Goal: Task Accomplishment & Management: Manage account settings

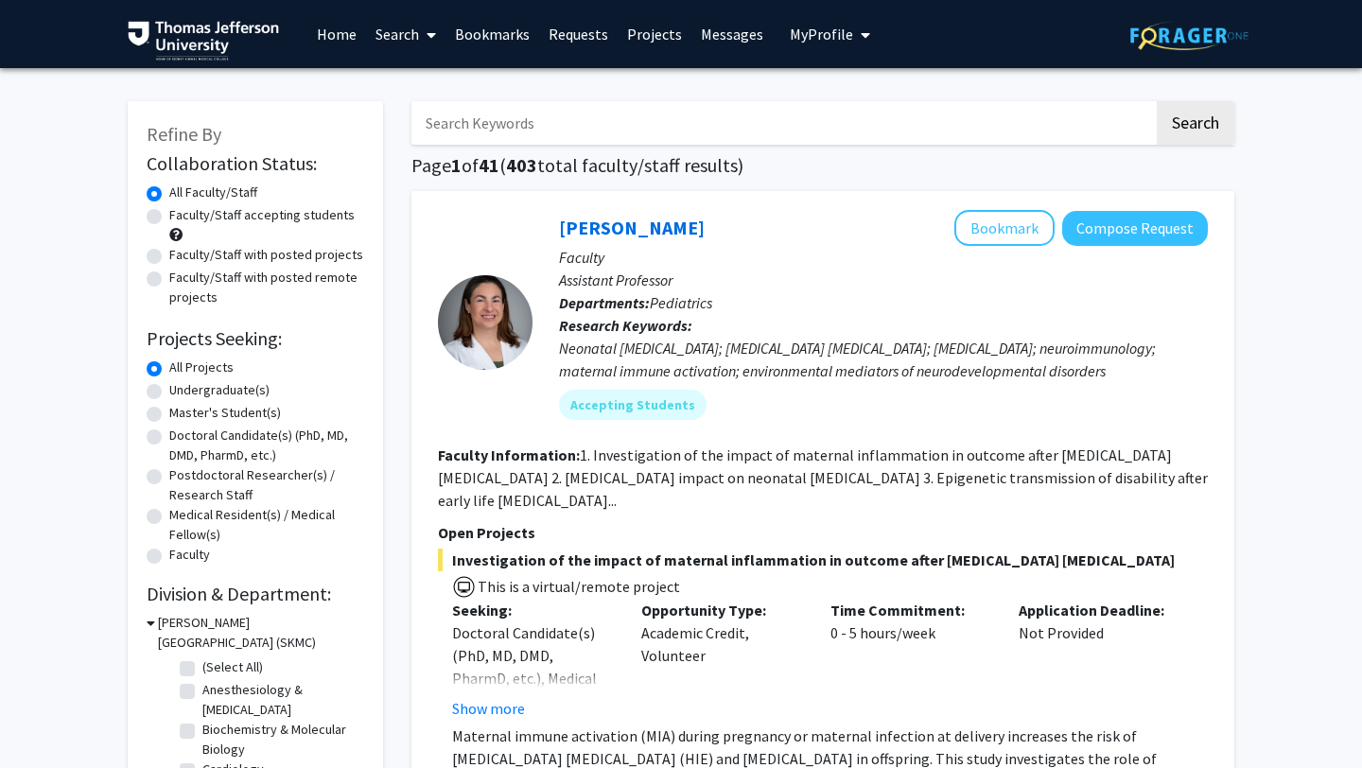
click at [833, 41] on span "My Profile" at bounding box center [821, 34] width 63 height 19
click at [878, 119] on span "View Profile" at bounding box center [908, 108] width 114 height 21
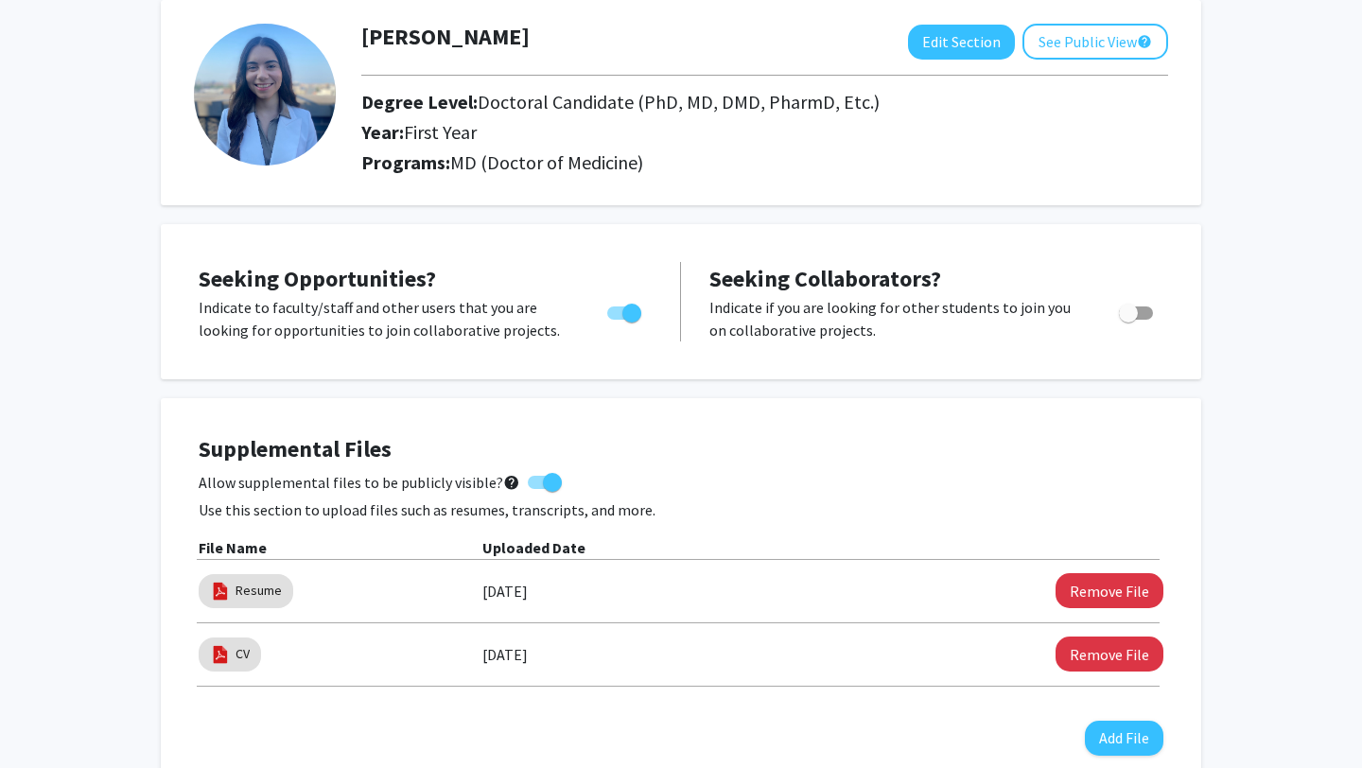
scroll to position [99, 0]
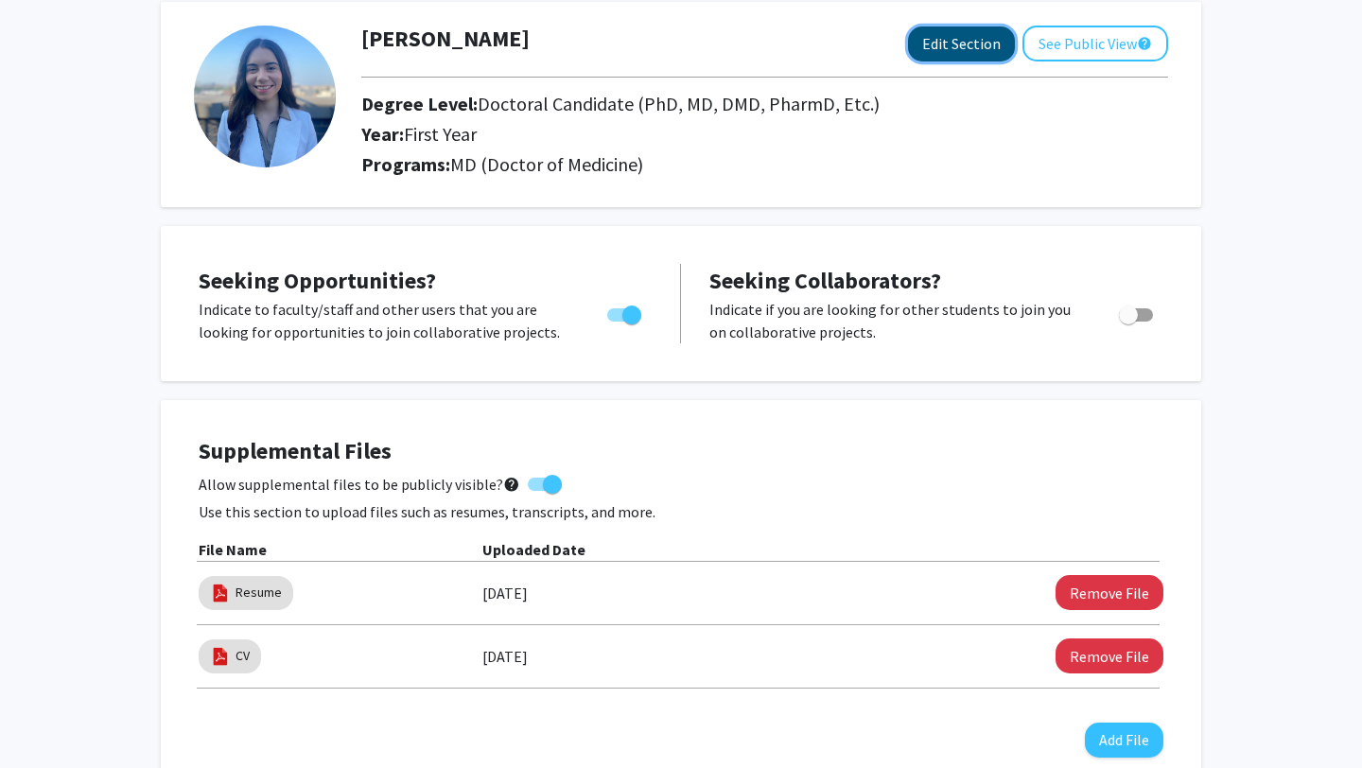
click at [958, 40] on button "Edit Section" at bounding box center [961, 43] width 107 height 35
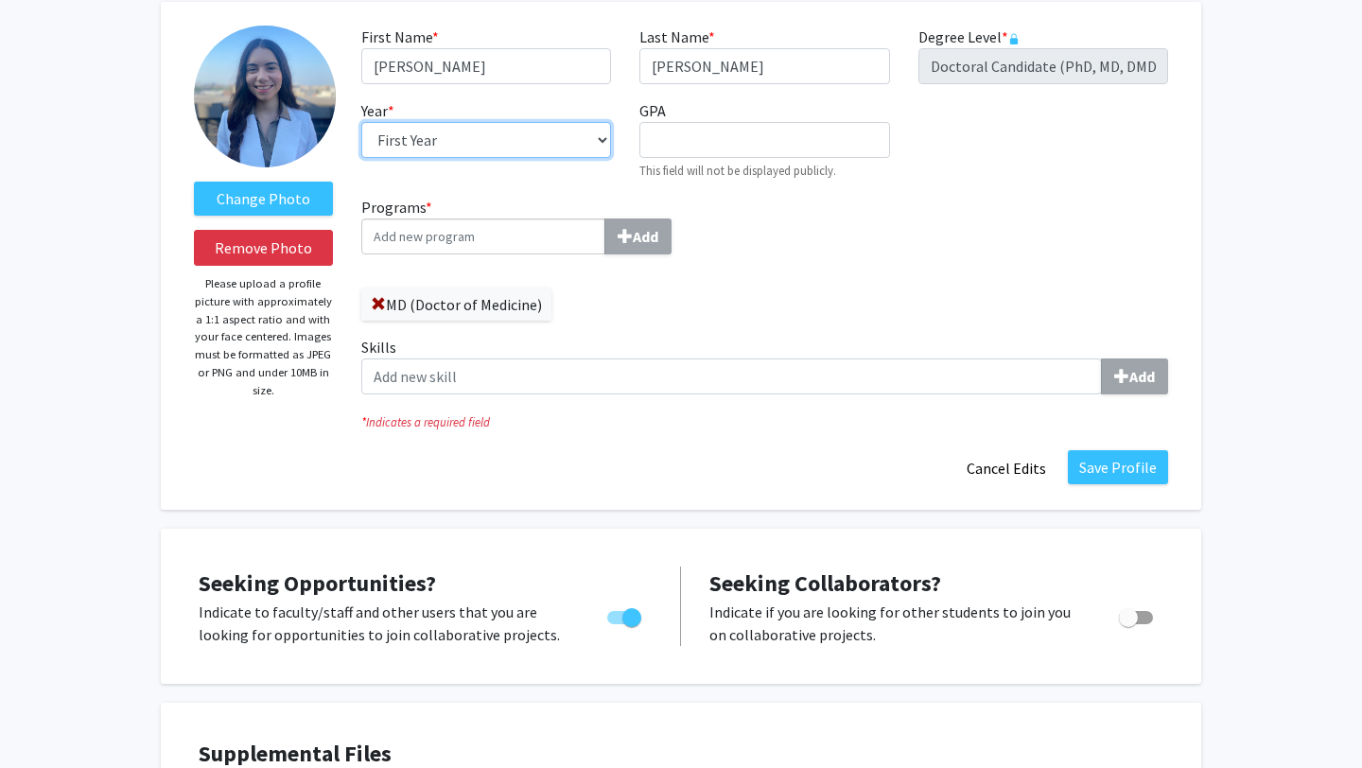
click at [483, 145] on select "--- First Year Second Year Third Year Fourth Year Fifth Year Sixth Year Seventh…" at bounding box center [486, 140] width 250 height 36
select select "second_year"
click at [361, 122] on select "--- First Year Second Year Third Year Fourth Year Fifth Year Sixth Year Seventh…" at bounding box center [486, 140] width 250 height 36
click at [1130, 468] on button "Save Profile" at bounding box center [1118, 467] width 100 height 34
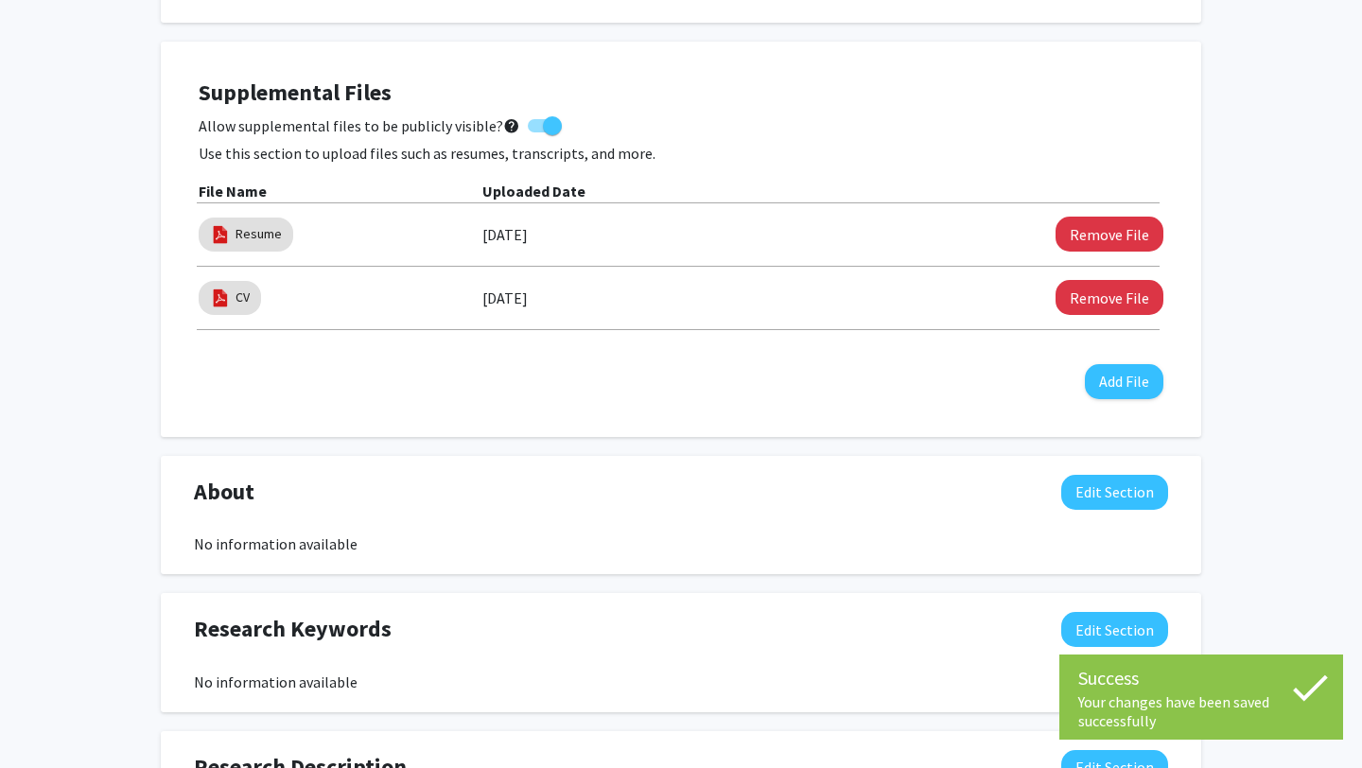
scroll to position [0, 0]
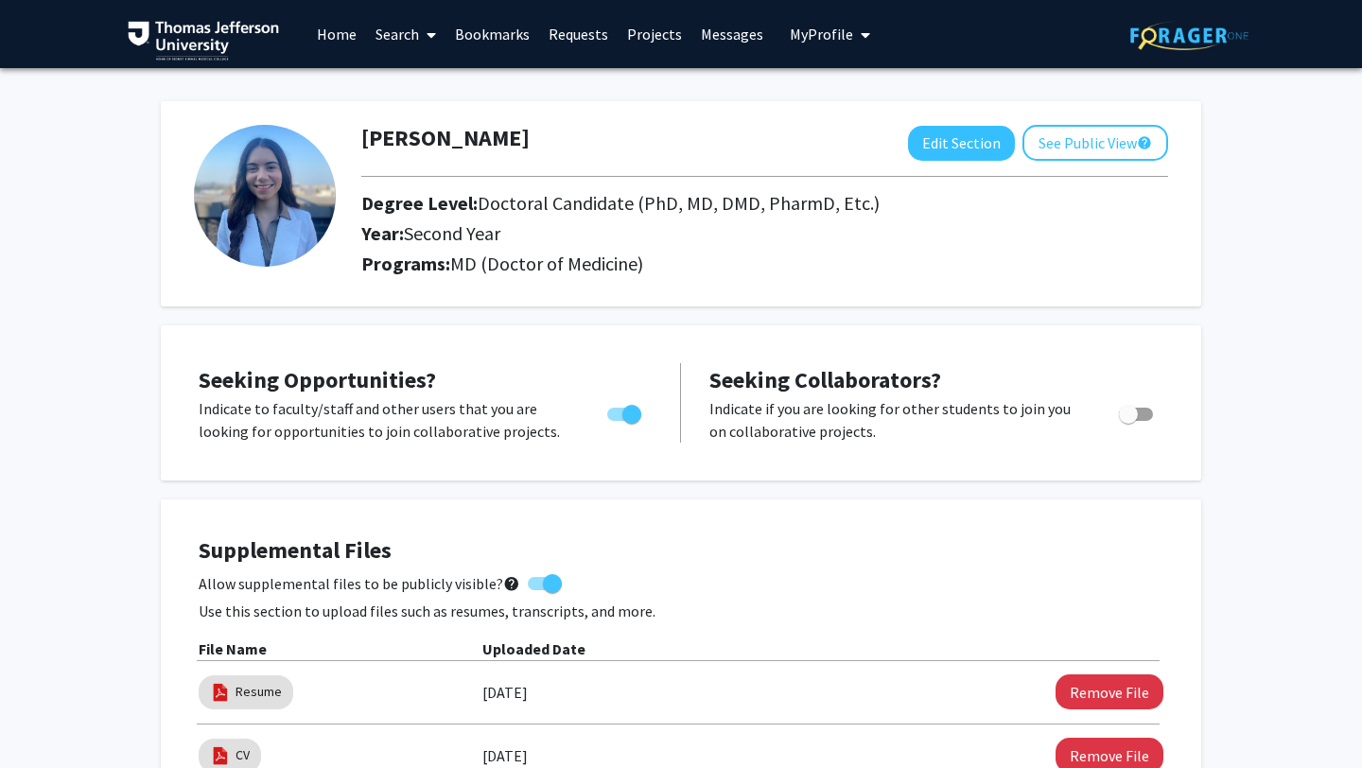
click at [356, 43] on link "Home" at bounding box center [337, 34] width 59 height 66
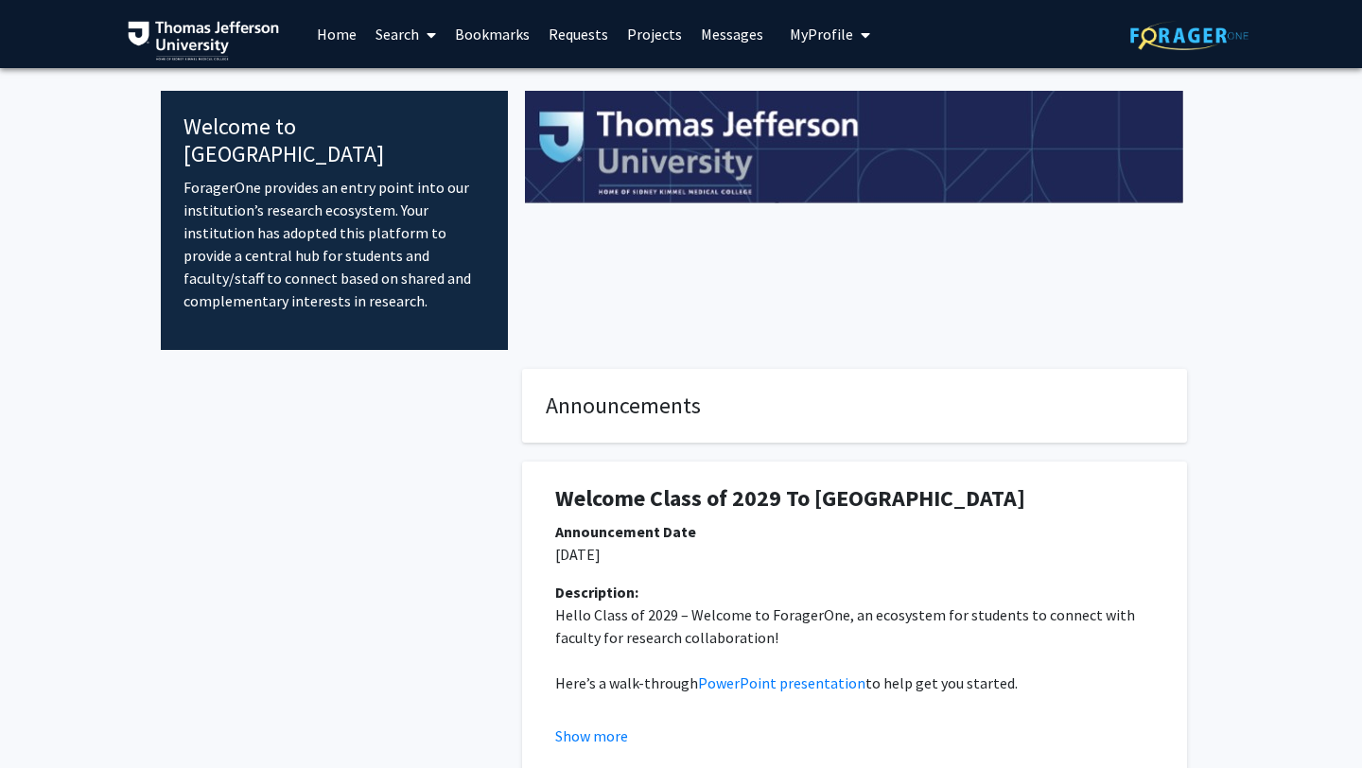
click at [413, 35] on link "Search" at bounding box center [405, 34] width 79 height 66
click at [441, 83] on span "Faculty/Staff" at bounding box center [435, 87] width 139 height 38
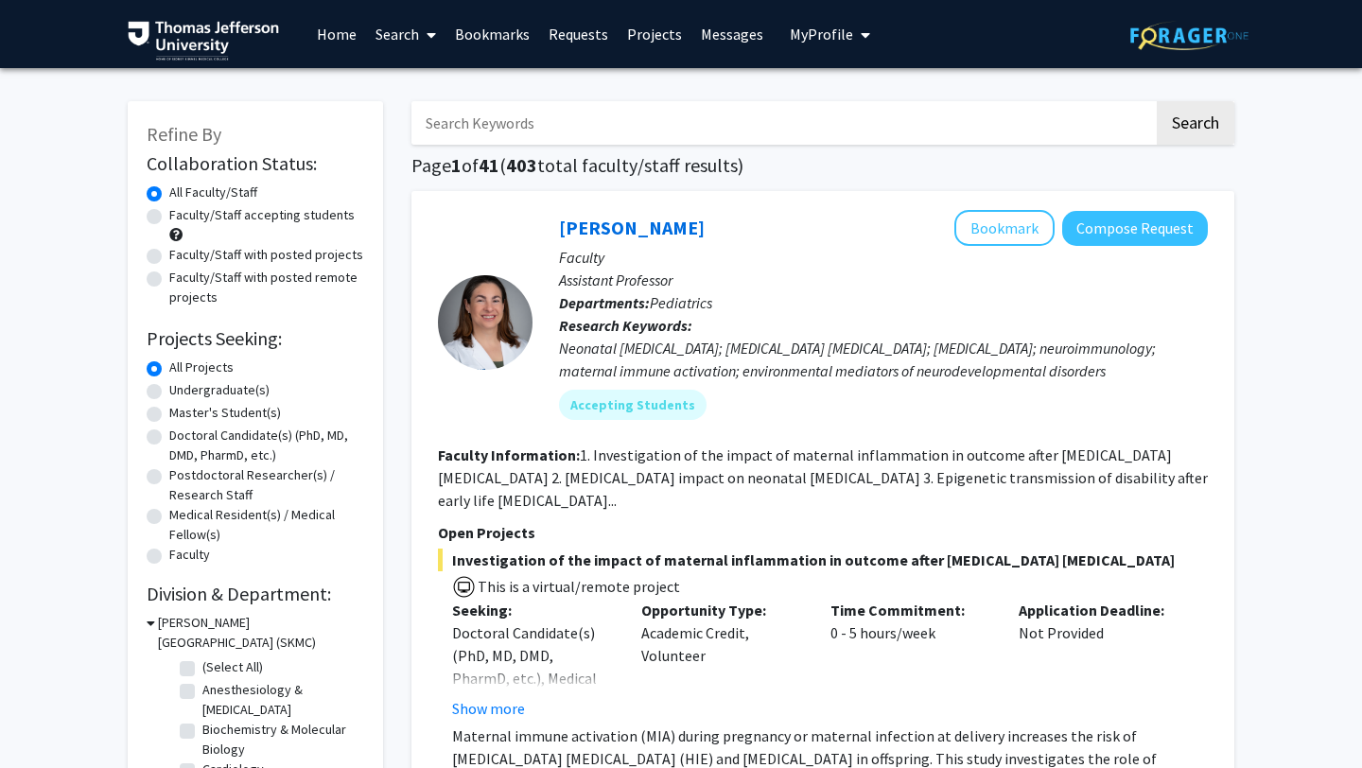
click at [512, 131] on input "Search Keywords" at bounding box center [783, 123] width 743 height 44
type input "[MEDICAL_DATA]"
click at [1157, 101] on button "Search" at bounding box center [1196, 123] width 78 height 44
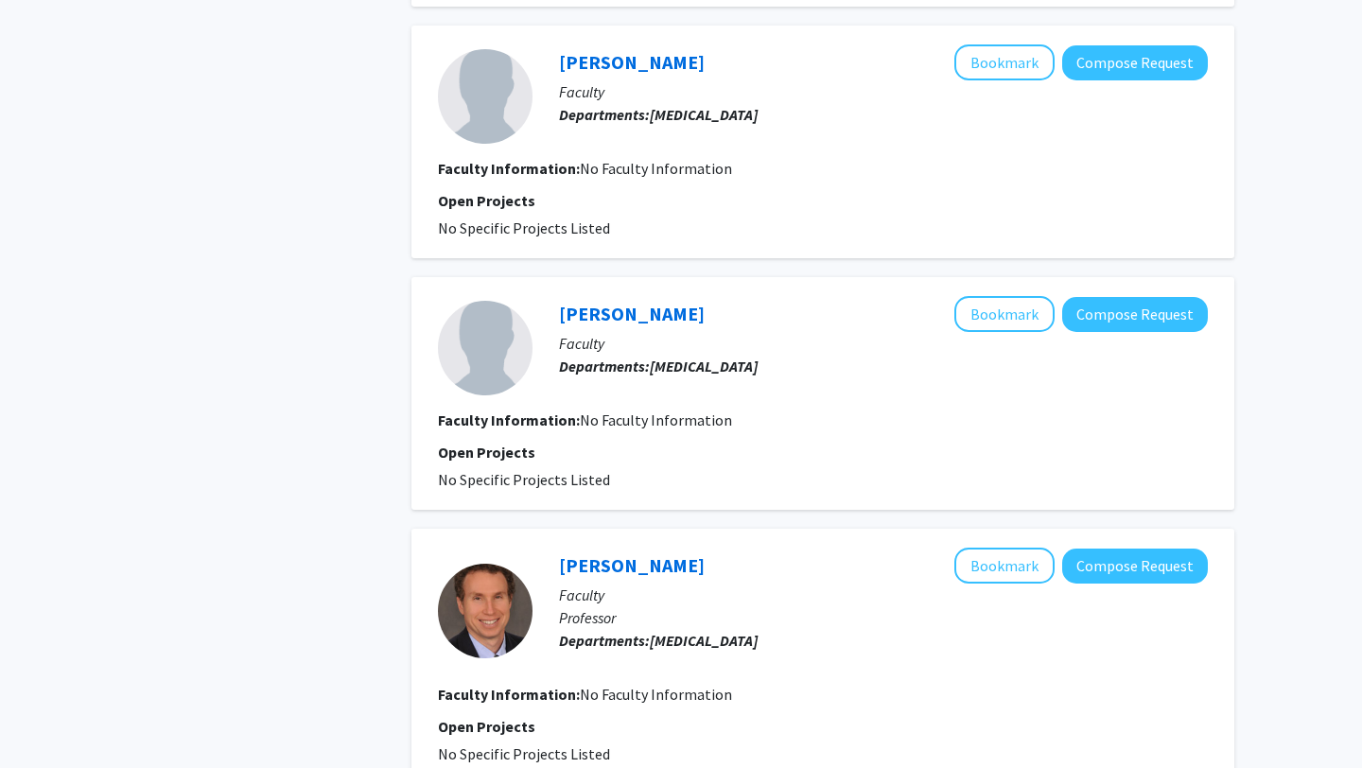
scroll to position [2622, 0]
